Goal: Task Accomplishment & Management: Manage account settings

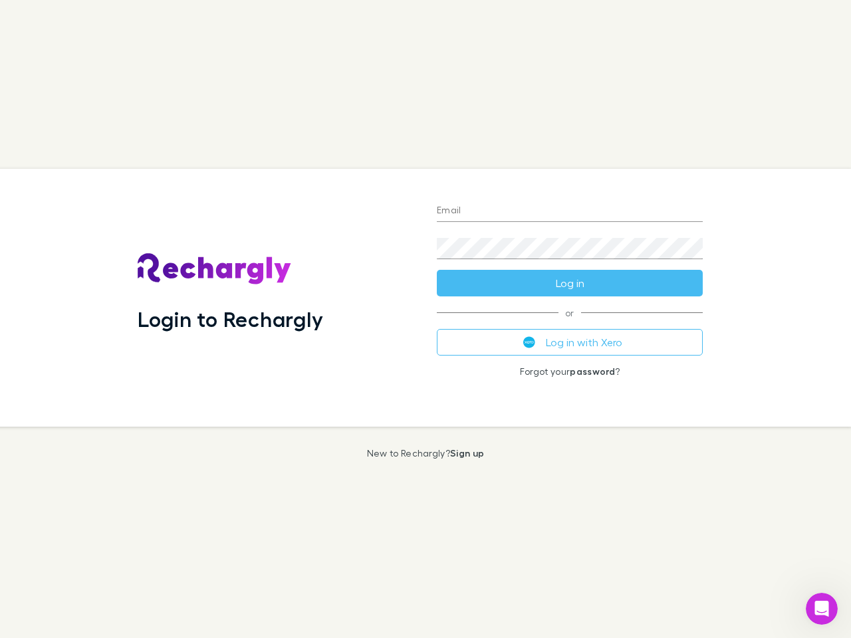
click at [426, 319] on div "Login to Rechargly" at bounding box center [276, 298] width 299 height 258
click at [570, 211] on input "Email" at bounding box center [570, 211] width 266 height 21
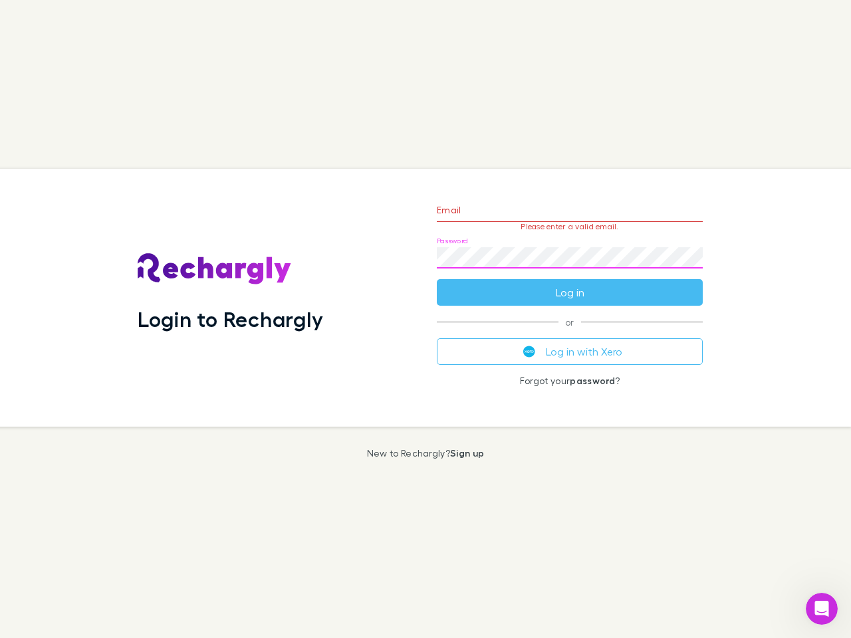
click at [570, 283] on form "Email Please enter a valid email. Password Log in" at bounding box center [570, 248] width 266 height 116
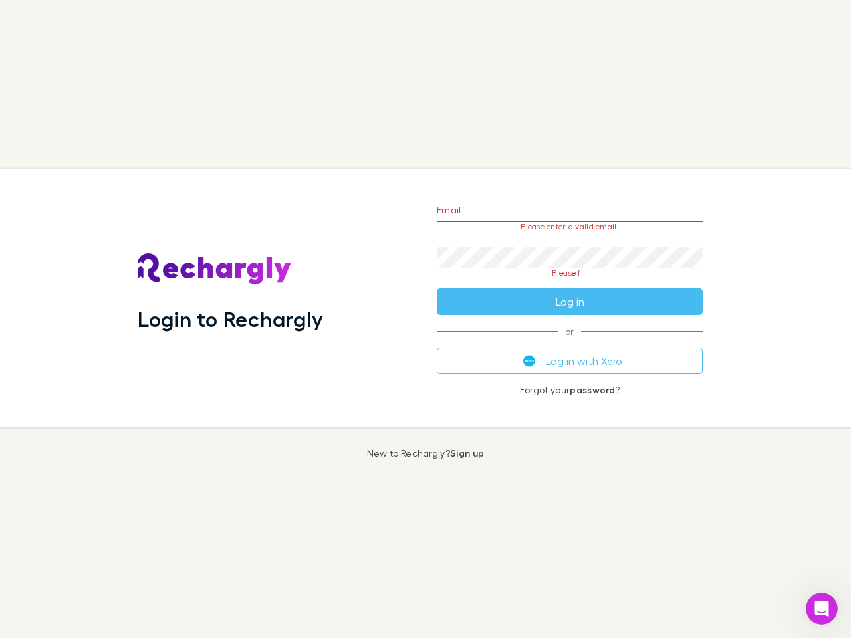
click at [570, 342] on div "Email Please enter a valid email. Password Please fill Log in or Log in with Xe…" at bounding box center [569, 298] width 287 height 258
click at [822, 609] on icon "Open Intercom Messenger" at bounding box center [822, 609] width 22 height 22
